Goal: Use online tool/utility: Utilize a website feature to perform a specific function

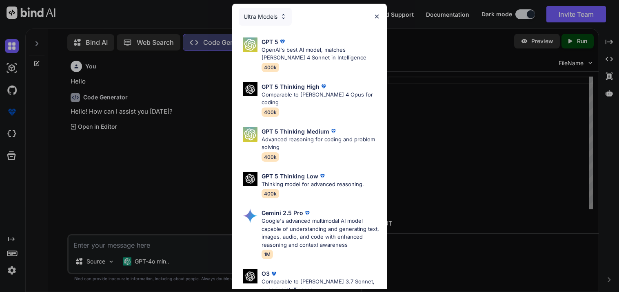
scroll to position [84, 0]
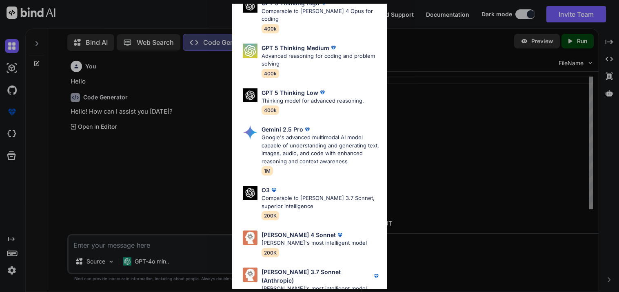
click at [423, 47] on div "Ultra Models GPT 5 OpenAI's best AI model, matches [PERSON_NAME] 4 Sonnet in In…" at bounding box center [309, 146] width 619 height 292
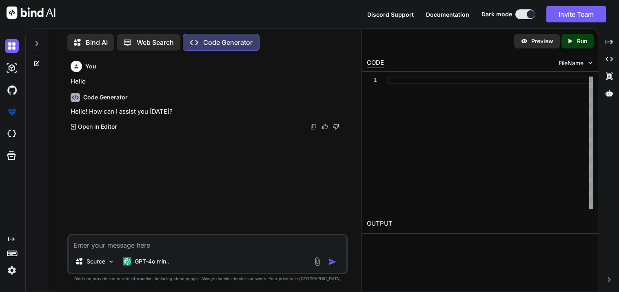
click at [38, 48] on div at bounding box center [36, 41] width 15 height 28
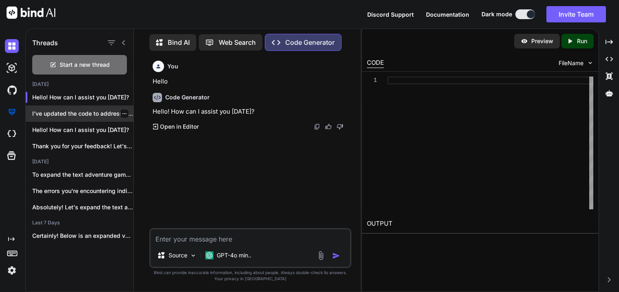
click at [102, 117] on div "I’ve updated the code to address all..." at bounding box center [80, 114] width 108 height 16
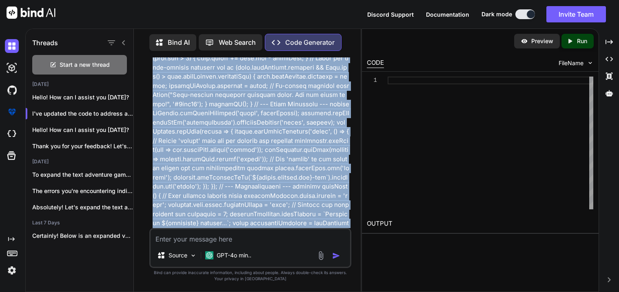
scroll to position [6682, 0]
drag, startPoint x: 152, startPoint y: 82, endPoint x: 249, endPoint y: 109, distance: 101.2
click at [249, 109] on div "You Code Generator Html <!DOCTYPE html > < html lang = "en" > < head > < meta c…" at bounding box center [251, 142] width 200 height 171
copy p "heres my code <!DOCTYPE html> <html lang="en"> <head> <meta charset="UTF-8"> <m…"
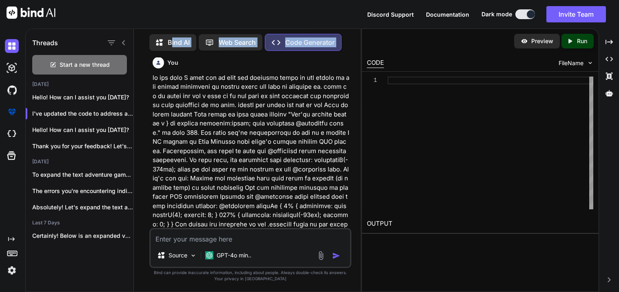
scroll to position [10502, 0]
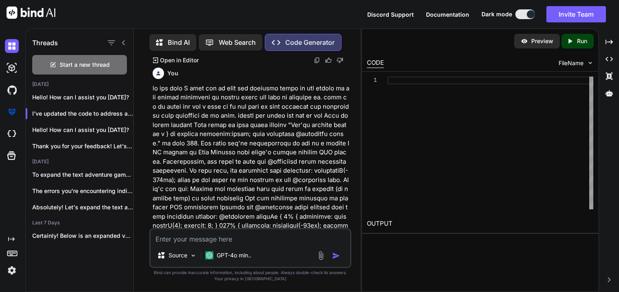
drag, startPoint x: 342, startPoint y: 150, endPoint x: 150, endPoint y: 174, distance: 193.8
click at [150, 174] on div "You Code Generator Html <!DOCTYPE html > < html lang = "en" > < head > < meta c…" at bounding box center [250, 174] width 202 height 234
copy p "in the code I gave you ok make the upgrades thing in the center of the screen e…"
click at [219, 248] on div "GPT-4o min.." at bounding box center [228, 255] width 53 height 16
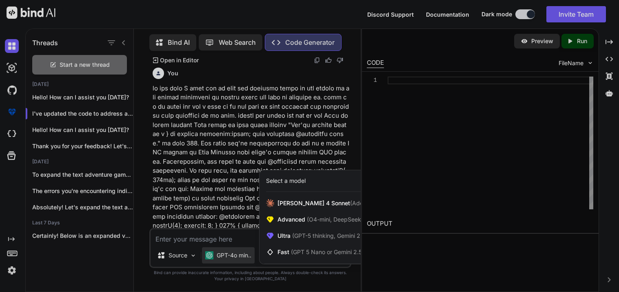
click at [188, 250] on div at bounding box center [309, 146] width 619 height 292
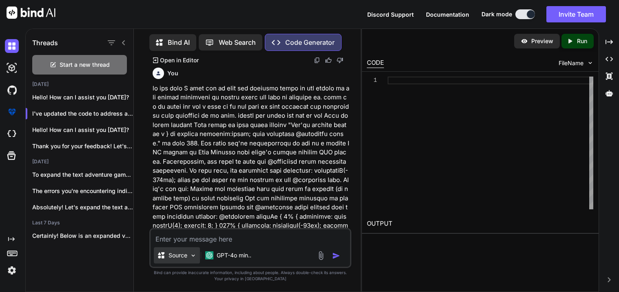
click at [188, 253] on div "Source" at bounding box center [177, 255] width 46 height 16
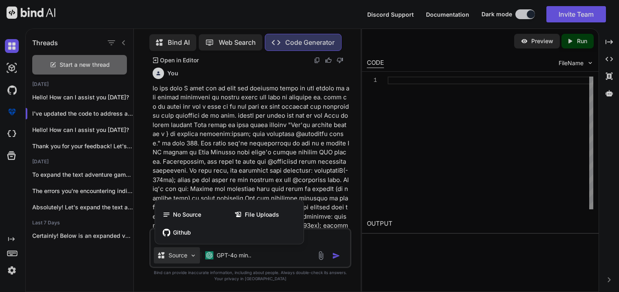
click at [214, 257] on div at bounding box center [309, 146] width 619 height 292
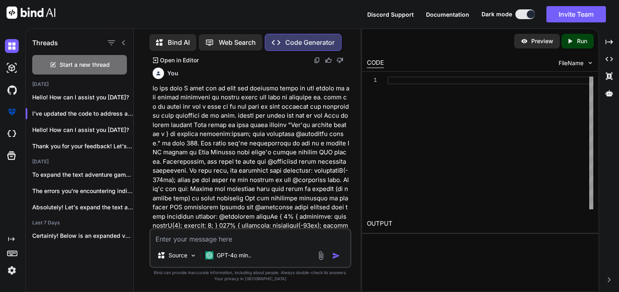
click at [214, 257] on div "GPT-4o min.." at bounding box center [228, 256] width 46 height 8
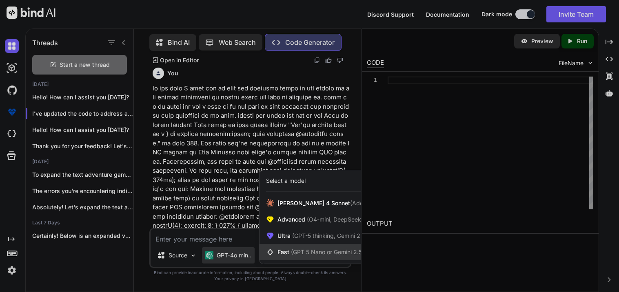
click at [293, 245] on div "Fast (GPT 5 Nano or Gemini 2.5 Flash)" at bounding box center [325, 252] width 133 height 16
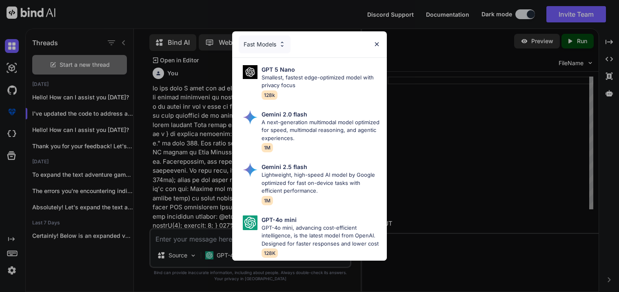
click at [265, 48] on div "Fast Models" at bounding box center [265, 44] width 52 height 18
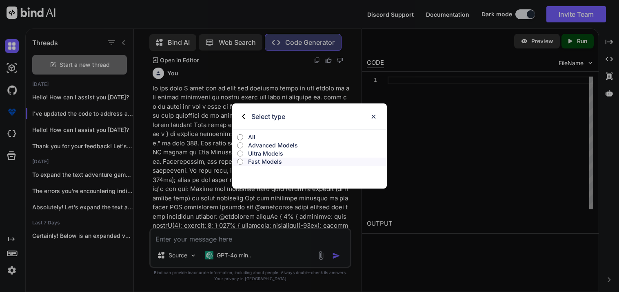
click at [372, 117] on img at bounding box center [373, 116] width 7 height 7
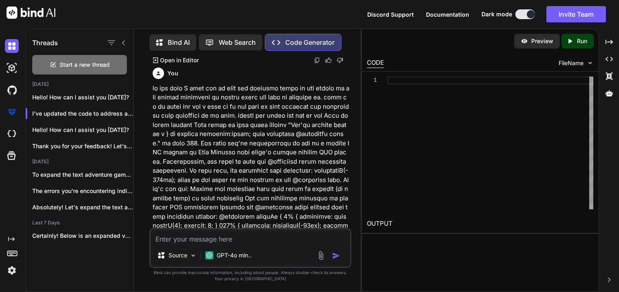
type textarea "x"
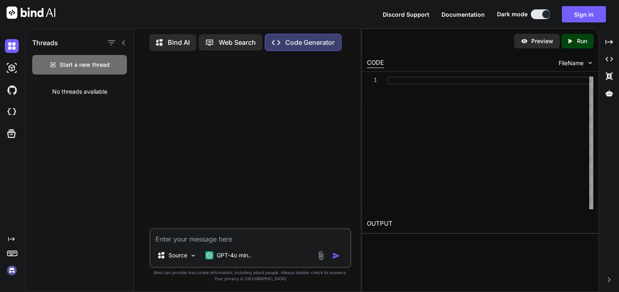
scroll to position [0, 0]
click at [201, 233] on textarea at bounding box center [249, 237] width 199 height 15
paste textarea "heres my code <!DOCTYPE html> <html lang="en"> <head> <meta charset="UTF-8"> <m…"
type textarea "heres my code <!DOCTYPE html> <html lang="en"> <head> <meta charset="UTF-8"> <m…"
type textarea "x"
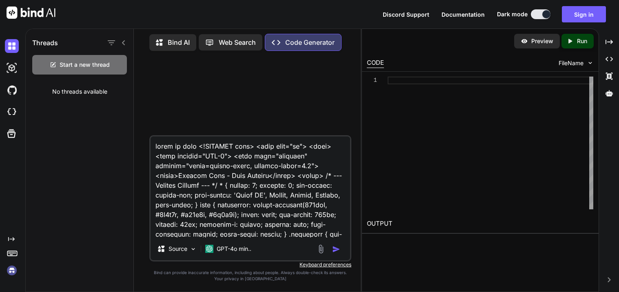
scroll to position [8964, 0]
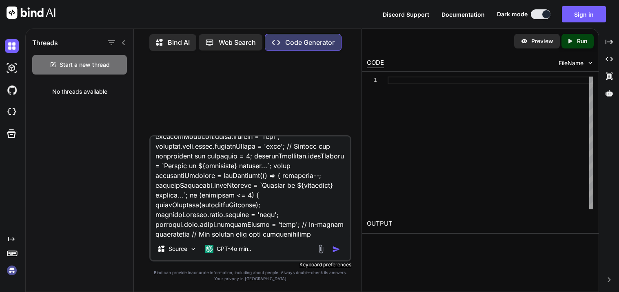
type textarea "heres my code <!DOCTYPE html> <html lang="en"> <head> <meta charset="UTF-8"> <m…"
click at [228, 259] on div "GPT-4o min.." at bounding box center [228, 251] width 53 height 20
click at [230, 254] on div "GPT-4o min.." at bounding box center [228, 249] width 53 height 16
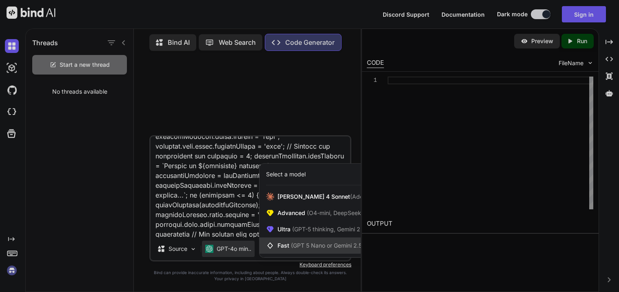
click at [330, 245] on span "(GPT 5 Nano or Gemini 2.5 Flash)" at bounding box center [335, 245] width 88 height 7
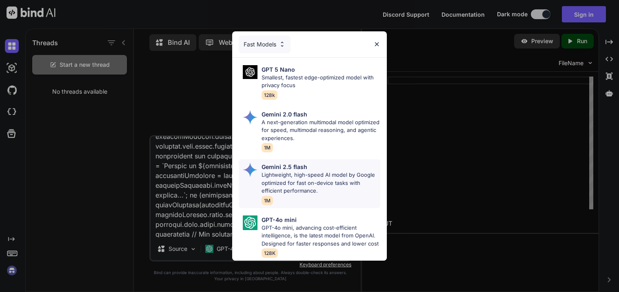
click at [310, 175] on p "Lightweight, high-speed AI model by Google optimized for fast on-device tasks w…" at bounding box center [320, 183] width 119 height 24
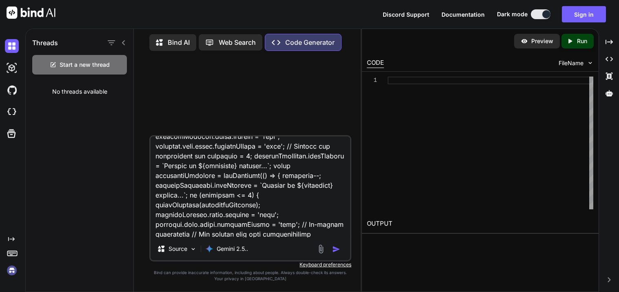
click at [339, 248] on img "button" at bounding box center [336, 249] width 8 height 8
type textarea "x"
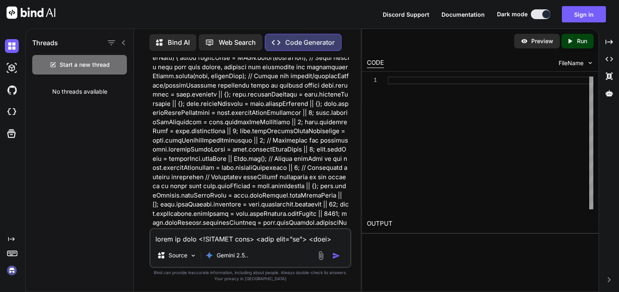
scroll to position [6830, 0]
